Goal: Transaction & Acquisition: Purchase product/service

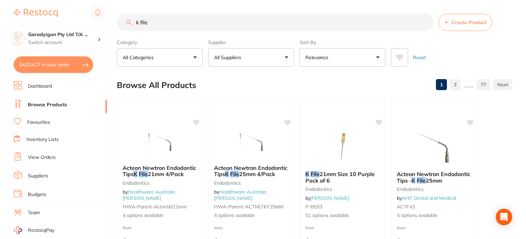
click at [165, 23] on input "k file" at bounding box center [275, 22] width 316 height 17
click at [170, 22] on input "k file" at bounding box center [275, 22] width 316 height 17
drag, startPoint x: 167, startPoint y: 29, endPoint x: 100, endPoint y: 37, distance: 68.1
click at [100, 38] on div "$4,024.27 Garadyigan Pty Ltd T/A ... Switch account Garadyigan Pty Ltd T/A Anna…" at bounding box center [263, 119] width 526 height 239
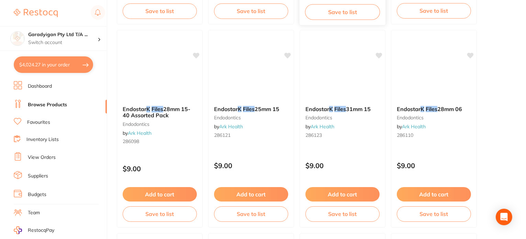
scroll to position [1099, 0]
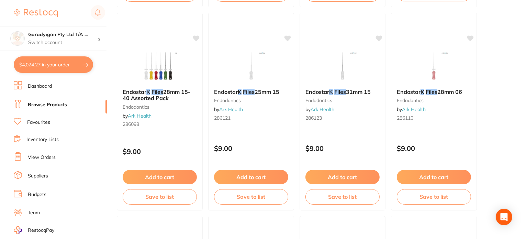
type input "k files"
click at [55, 102] on link "Browse Products" at bounding box center [47, 104] width 39 height 7
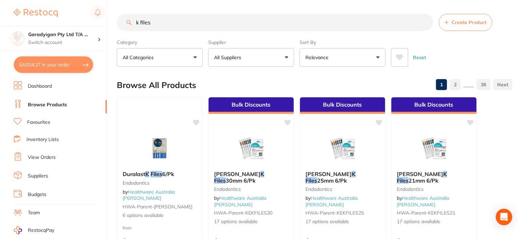
click at [179, 23] on input "k files" at bounding box center [275, 22] width 316 height 17
drag, startPoint x: 167, startPoint y: 28, endPoint x: 155, endPoint y: 33, distance: 12.9
click at [164, 29] on input "k files" at bounding box center [275, 22] width 316 height 17
drag, startPoint x: 39, startPoint y: 121, endPoint x: 111, endPoint y: 56, distance: 97.0
click at [39, 121] on link "Favourites" at bounding box center [38, 122] width 23 height 7
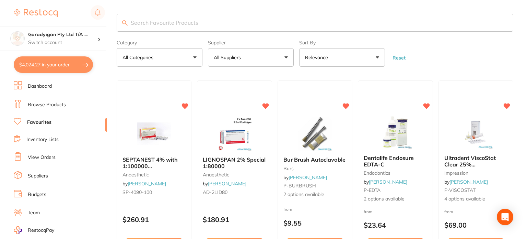
click at [155, 25] on input "search" at bounding box center [315, 23] width 397 height 18
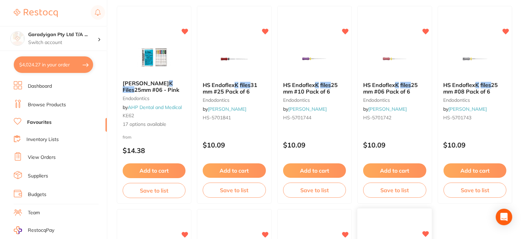
scroll to position [34, 0]
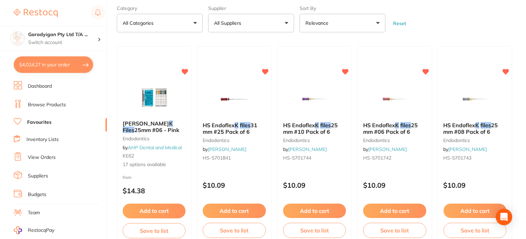
type input "k files"
drag, startPoint x: 324, startPoint y: 211, endPoint x: 334, endPoint y: 205, distance: 11.6
click at [325, 211] on button "Add to cart" at bounding box center [314, 210] width 63 height 14
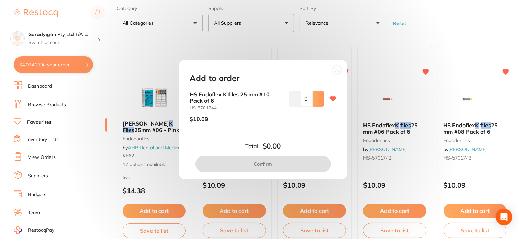
click at [317, 97] on icon at bounding box center [317, 98] width 5 height 5
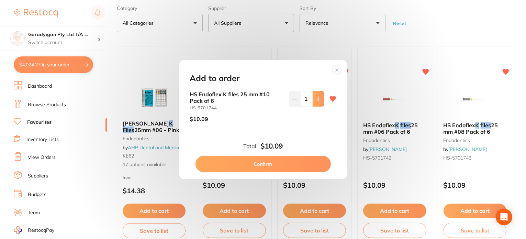
click at [317, 97] on icon at bounding box center [317, 98] width 5 height 5
click at [316, 102] on button at bounding box center [317, 98] width 11 height 15
click at [296, 102] on button at bounding box center [294, 98] width 11 height 15
type input "2"
click at [303, 161] on button "Confirm" at bounding box center [262, 164] width 135 height 16
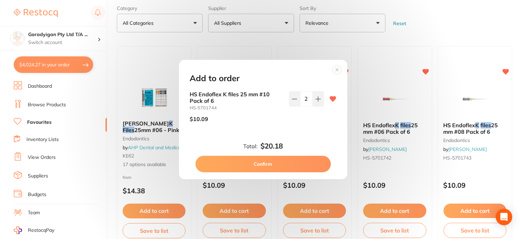
checkbox input "false"
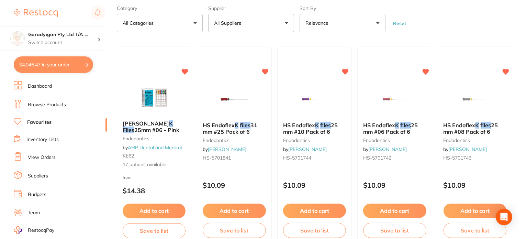
click at [323, 207] on button "Add to cart" at bounding box center [314, 210] width 63 height 14
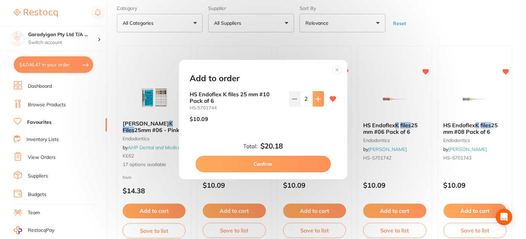
click at [315, 98] on icon at bounding box center [317, 98] width 5 height 5
type input "3"
click at [294, 165] on button "Confirm" at bounding box center [262, 164] width 135 height 16
type input "3"
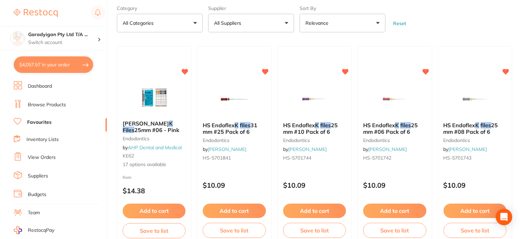
click at [398, 215] on button "Add to cart" at bounding box center [394, 210] width 63 height 14
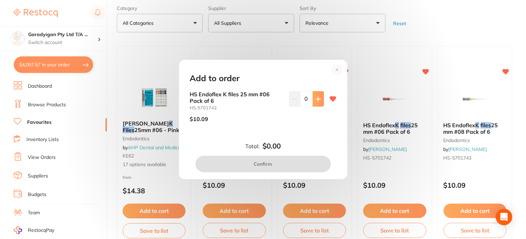
click at [319, 101] on icon at bounding box center [317, 98] width 5 height 5
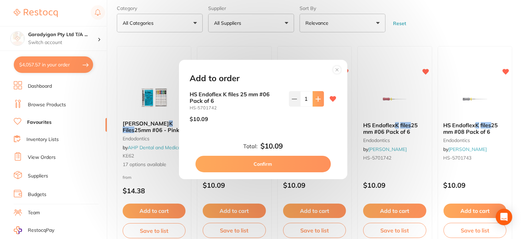
click at [319, 101] on icon at bounding box center [317, 98] width 5 height 5
type input "2"
click at [318, 163] on button "Confirm" at bounding box center [262, 164] width 135 height 16
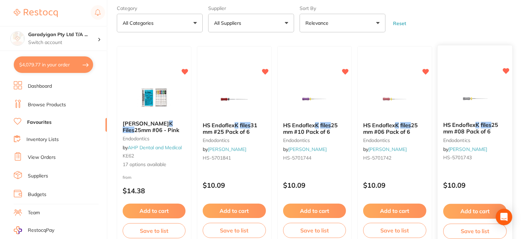
click at [479, 207] on button "Add to cart" at bounding box center [475, 211] width 64 height 15
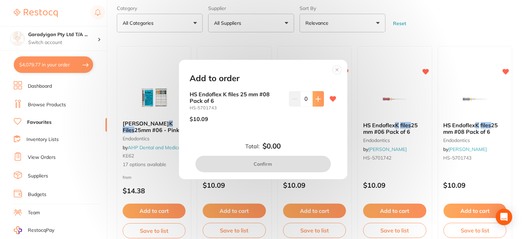
click at [318, 100] on icon at bounding box center [317, 98] width 5 height 5
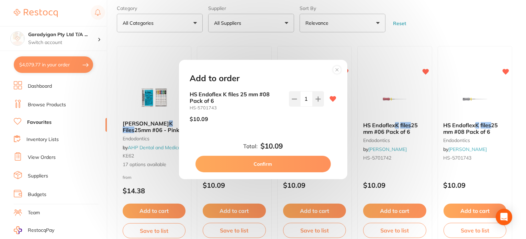
drag, startPoint x: 317, startPoint y: 101, endPoint x: 291, endPoint y: 146, distance: 52.0
click at [316, 101] on icon at bounding box center [317, 98] width 5 height 5
type input "2"
click at [293, 163] on button "Confirm" at bounding box center [262, 164] width 135 height 16
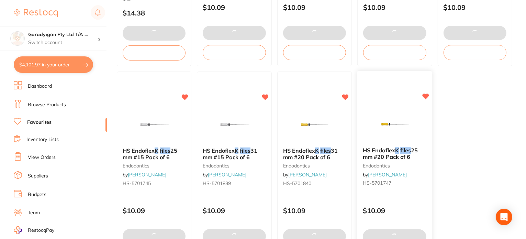
scroll to position [240, 0]
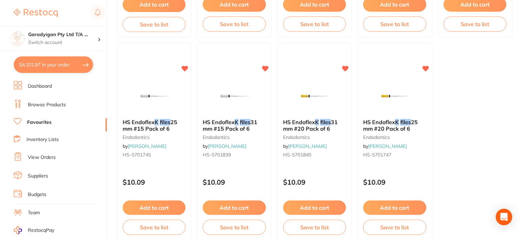
drag, startPoint x: 167, startPoint y: 204, endPoint x: 170, endPoint y: 166, distance: 38.2
click at [167, 203] on button "Add to cart" at bounding box center [154, 207] width 63 height 14
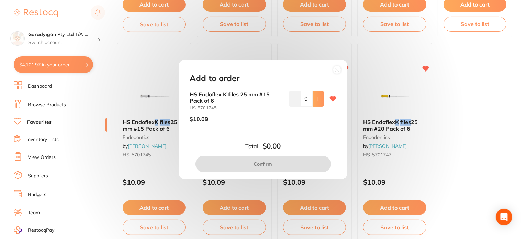
click at [315, 100] on icon at bounding box center [317, 98] width 5 height 5
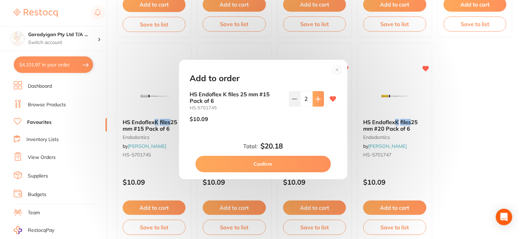
click at [315, 100] on icon at bounding box center [317, 98] width 5 height 5
type input "3"
click at [301, 164] on button "Confirm" at bounding box center [262, 164] width 135 height 16
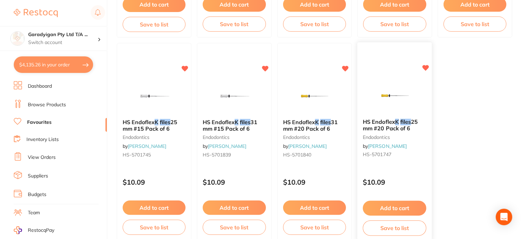
click at [400, 205] on button "Add to cart" at bounding box center [395, 208] width 64 height 15
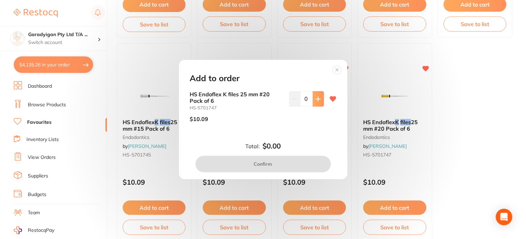
click at [312, 99] on button at bounding box center [317, 98] width 11 height 15
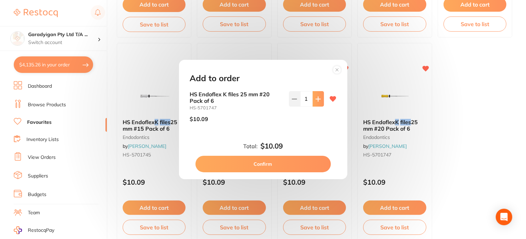
click at [312, 99] on button at bounding box center [317, 98] width 11 height 15
type input "3"
click at [297, 162] on button "Confirm" at bounding box center [262, 164] width 135 height 16
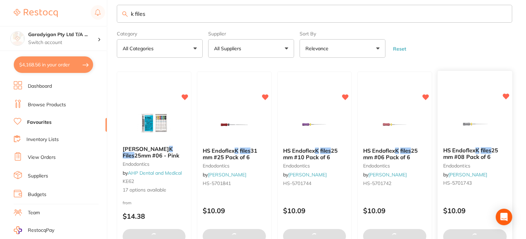
scroll to position [0, 0]
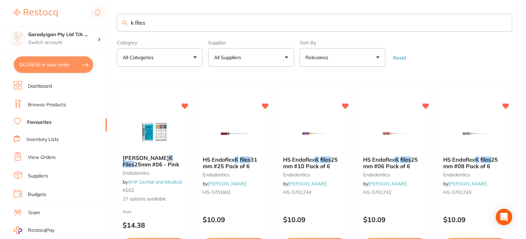
drag, startPoint x: 165, startPoint y: 23, endPoint x: 108, endPoint y: 24, distance: 56.3
click at [108, 24] on div "$4,168.56 Garadyigan Pty Ltd T/A ... Switch account Garadyigan Pty Ltd T/A Anna…" at bounding box center [263, 119] width 526 height 239
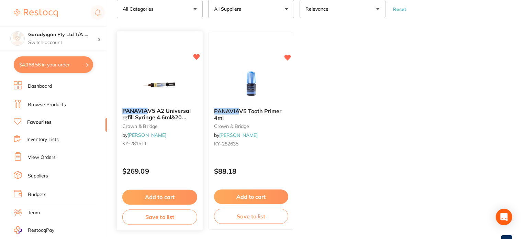
scroll to position [69, 0]
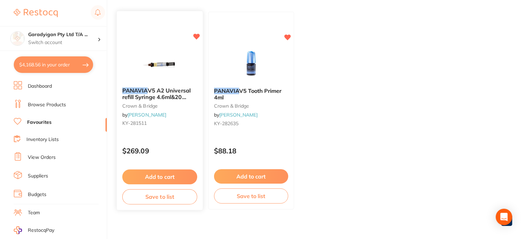
type input "panavia"
drag, startPoint x: 167, startPoint y: 174, endPoint x: 182, endPoint y: 174, distance: 15.1
click at [168, 173] on button "Add to cart" at bounding box center [160, 176] width 74 height 14
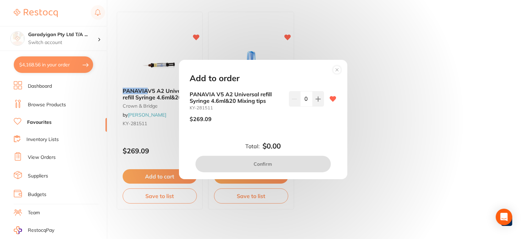
drag, startPoint x: 420, startPoint y: 104, endPoint x: 409, endPoint y: 104, distance: 11.0
click at [421, 104] on div "Add to order PANAVIA V5 A2 Universal refill Syringe 4.6ml&20 Mixing tips KY-281…" at bounding box center [263, 119] width 526 height 239
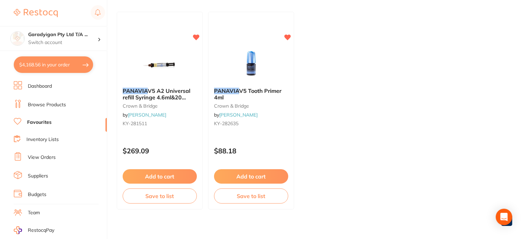
drag, startPoint x: 57, startPoint y: 101, endPoint x: 114, endPoint y: 99, distance: 57.4
click at [58, 101] on link "Browse Products" at bounding box center [47, 104] width 38 height 7
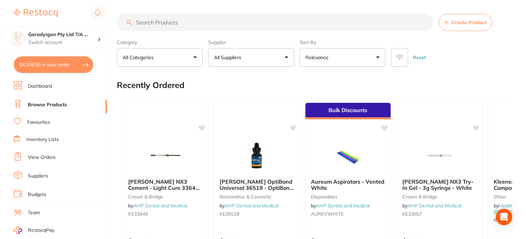
click at [177, 26] on input "search" at bounding box center [275, 22] width 316 height 17
type input "o"
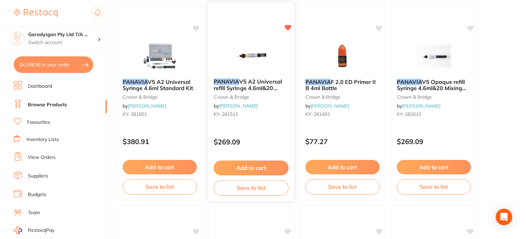
scroll to position [103, 0]
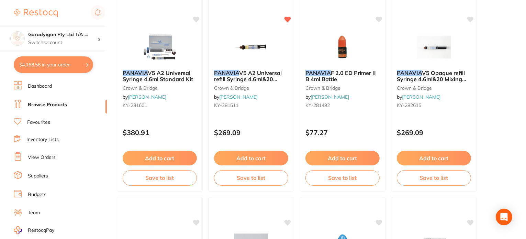
type input "panavia"
click at [252, 155] on button "Add to cart" at bounding box center [251, 158] width 74 height 14
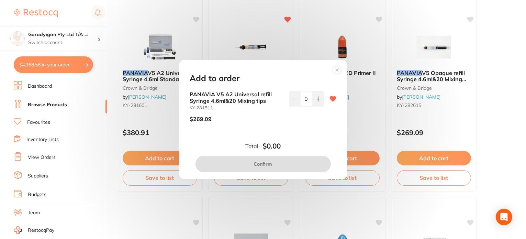
drag, startPoint x: 318, startPoint y: 100, endPoint x: 323, endPoint y: 159, distance: 59.3
click at [318, 100] on icon at bounding box center [317, 98] width 5 height 5
type input "1"
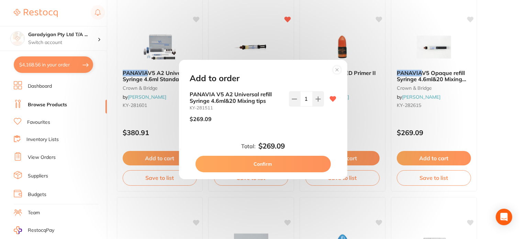
click at [291, 158] on button "Confirm" at bounding box center [262, 164] width 135 height 16
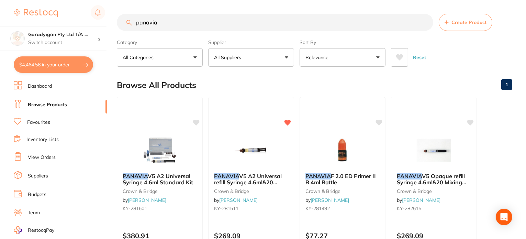
scroll to position [0, 0]
drag, startPoint x: 173, startPoint y: 26, endPoint x: 86, endPoint y: 23, distance: 86.6
click at [86, 23] on div "$4,464.56 Garadyigan Pty Ltd T/A ... Switch account Garadyigan Pty Ltd T/A Anna…" at bounding box center [263, 119] width 526 height 239
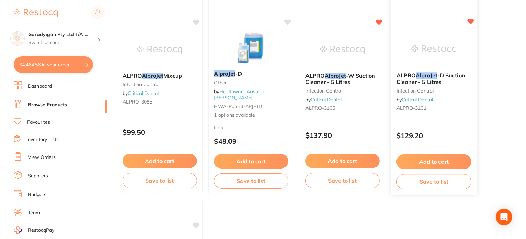
scroll to position [515, 0]
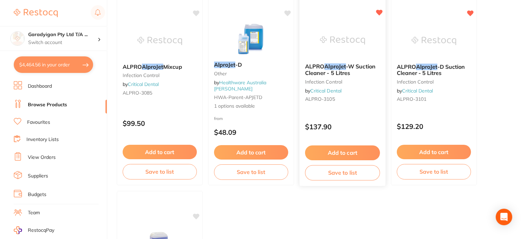
type input "alprojet"
drag, startPoint x: 365, startPoint y: 152, endPoint x: 355, endPoint y: 156, distance: 11.2
click at [366, 152] on button "Add to cart" at bounding box center [342, 152] width 74 height 14
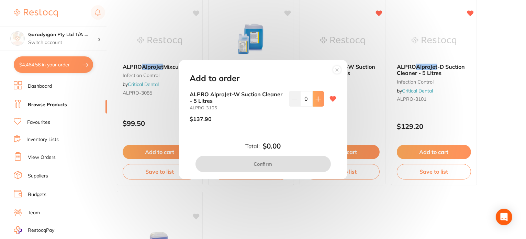
click at [316, 100] on icon at bounding box center [317, 98] width 5 height 5
type input "1"
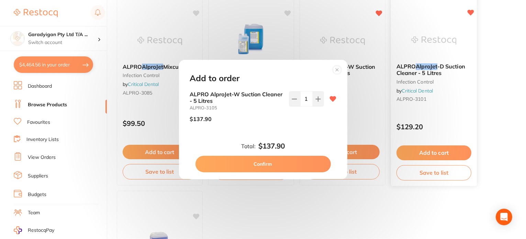
click at [302, 163] on button "Confirm" at bounding box center [262, 164] width 135 height 16
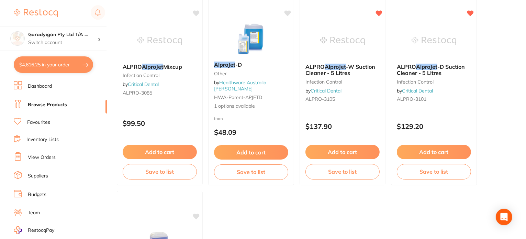
drag, startPoint x: 450, startPoint y: 155, endPoint x: 402, endPoint y: 148, distance: 48.2
click at [448, 154] on button "Add to cart" at bounding box center [434, 152] width 74 height 14
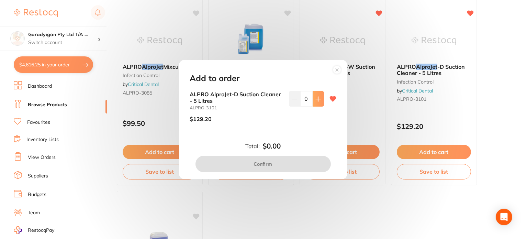
click at [315, 101] on icon at bounding box center [317, 98] width 5 height 5
drag, startPoint x: 316, startPoint y: 102, endPoint x: 312, endPoint y: 126, distance: 24.7
click at [317, 102] on button at bounding box center [317, 98] width 11 height 15
type input "1"
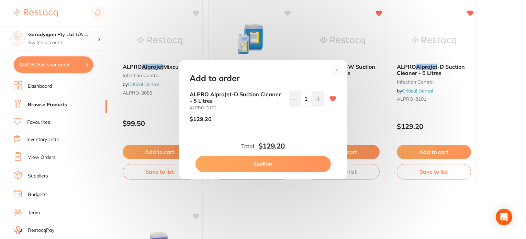
click at [301, 160] on button "Confirm" at bounding box center [262, 164] width 135 height 16
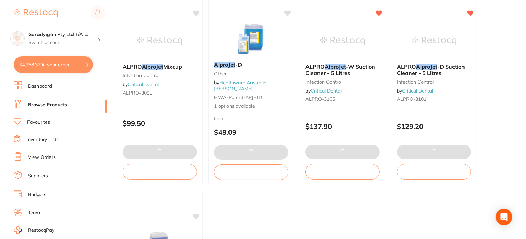
drag, startPoint x: 49, startPoint y: 65, endPoint x: 118, endPoint y: 101, distance: 78.5
click at [50, 65] on button "$4,758.37 in your order" at bounding box center [53, 64] width 79 height 16
checkbox input "true"
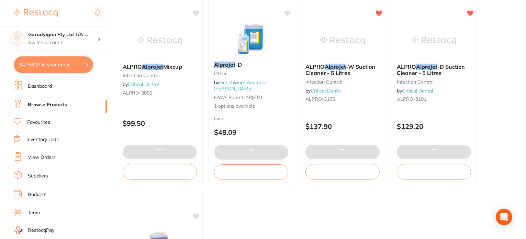
checkbox input "true"
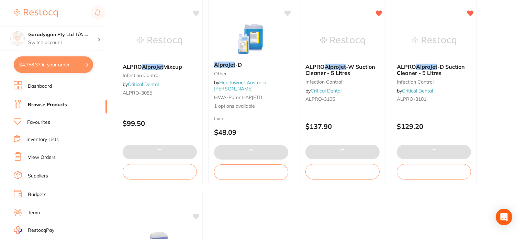
checkbox input "true"
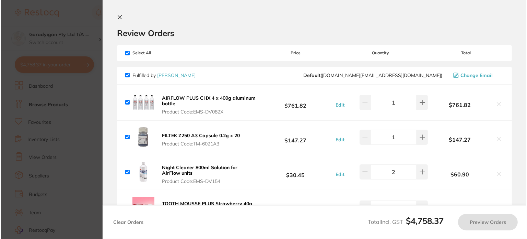
scroll to position [0, 0]
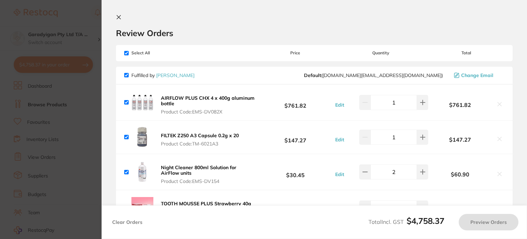
checkbox input "true"
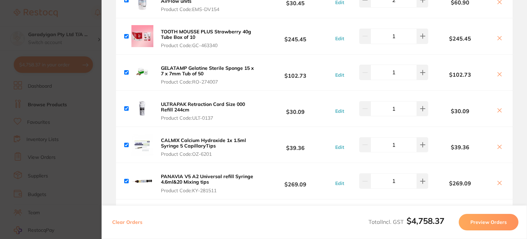
scroll to position [172, 0]
